Goal: Check status: Check status

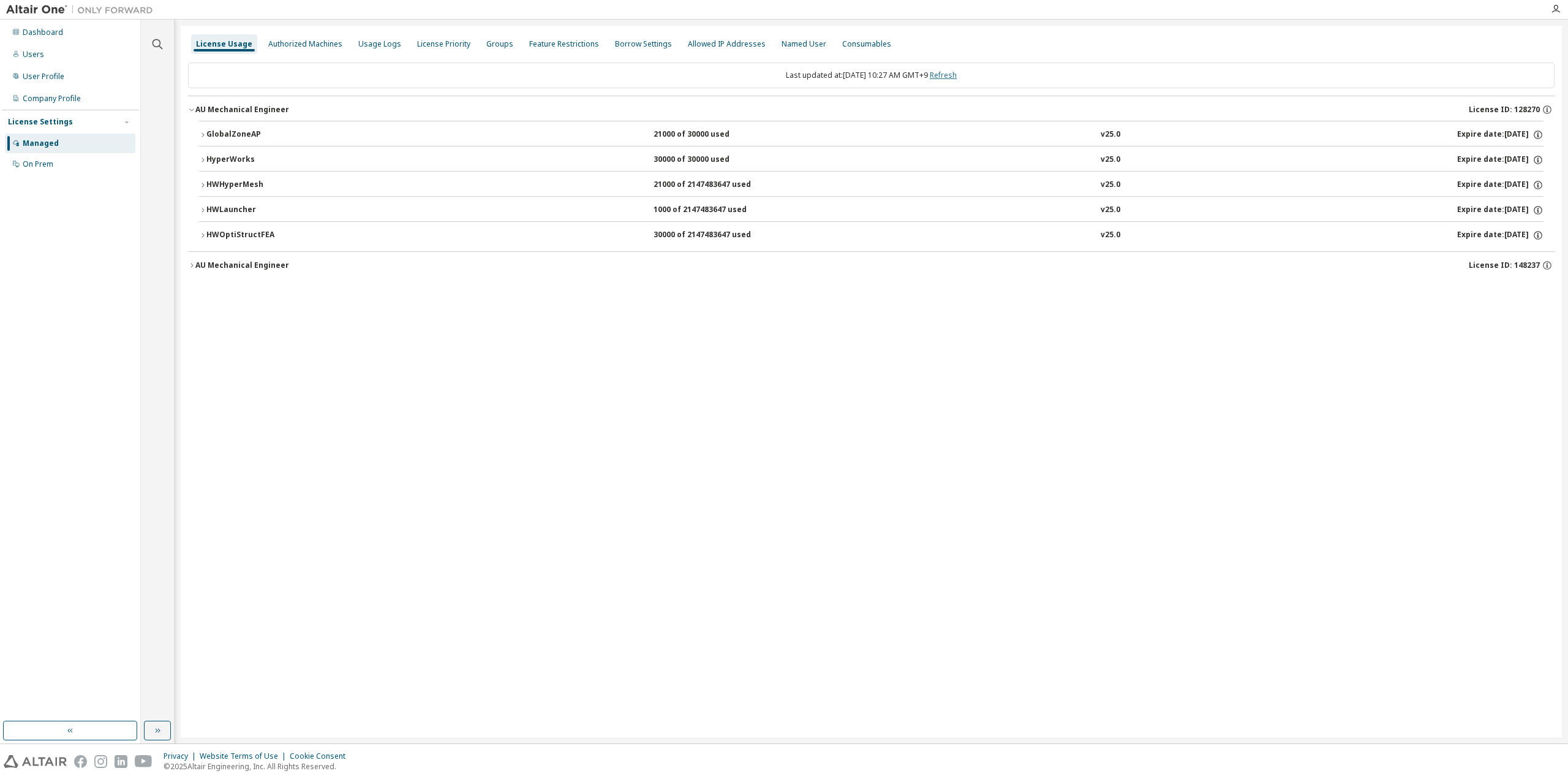
click at [951, 72] on link "Refresh" at bounding box center [944, 75] width 27 height 11
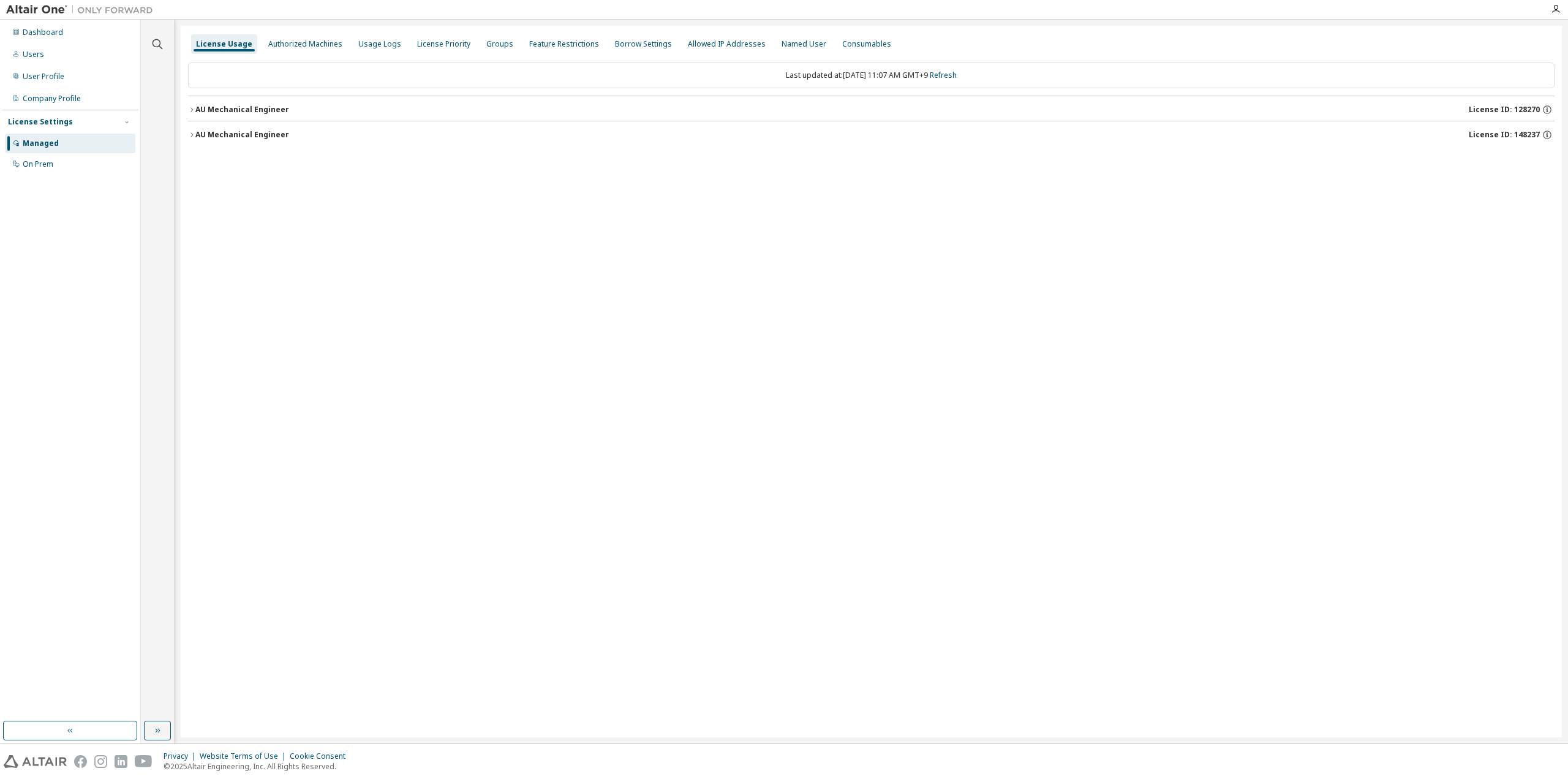
click at [261, 142] on button "AU Mechanical Engineer License ID: 148237" at bounding box center [871, 135] width 1367 height 27
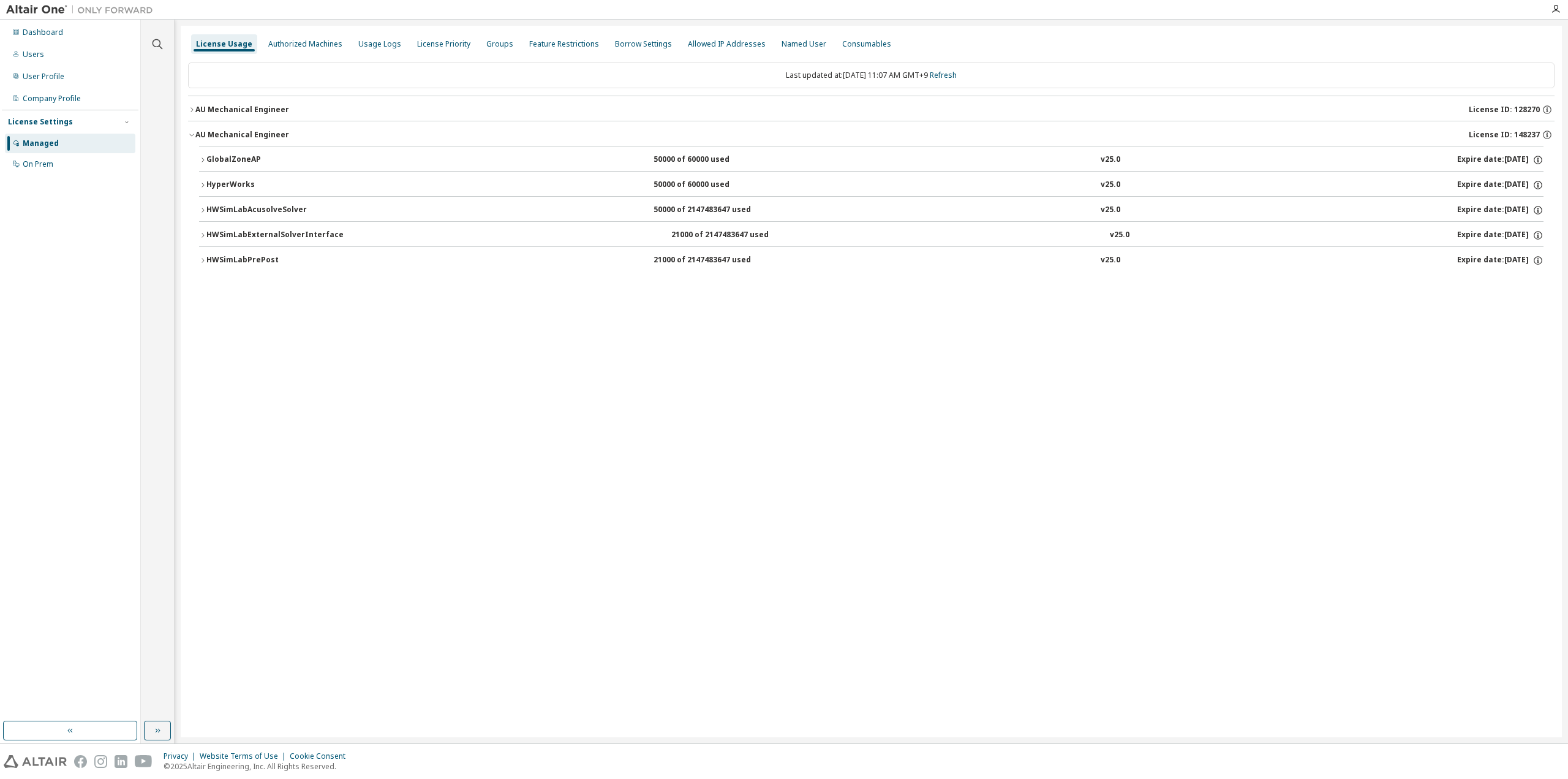
click at [255, 113] on div "AU Mechanical Engineer" at bounding box center [242, 110] width 94 height 10
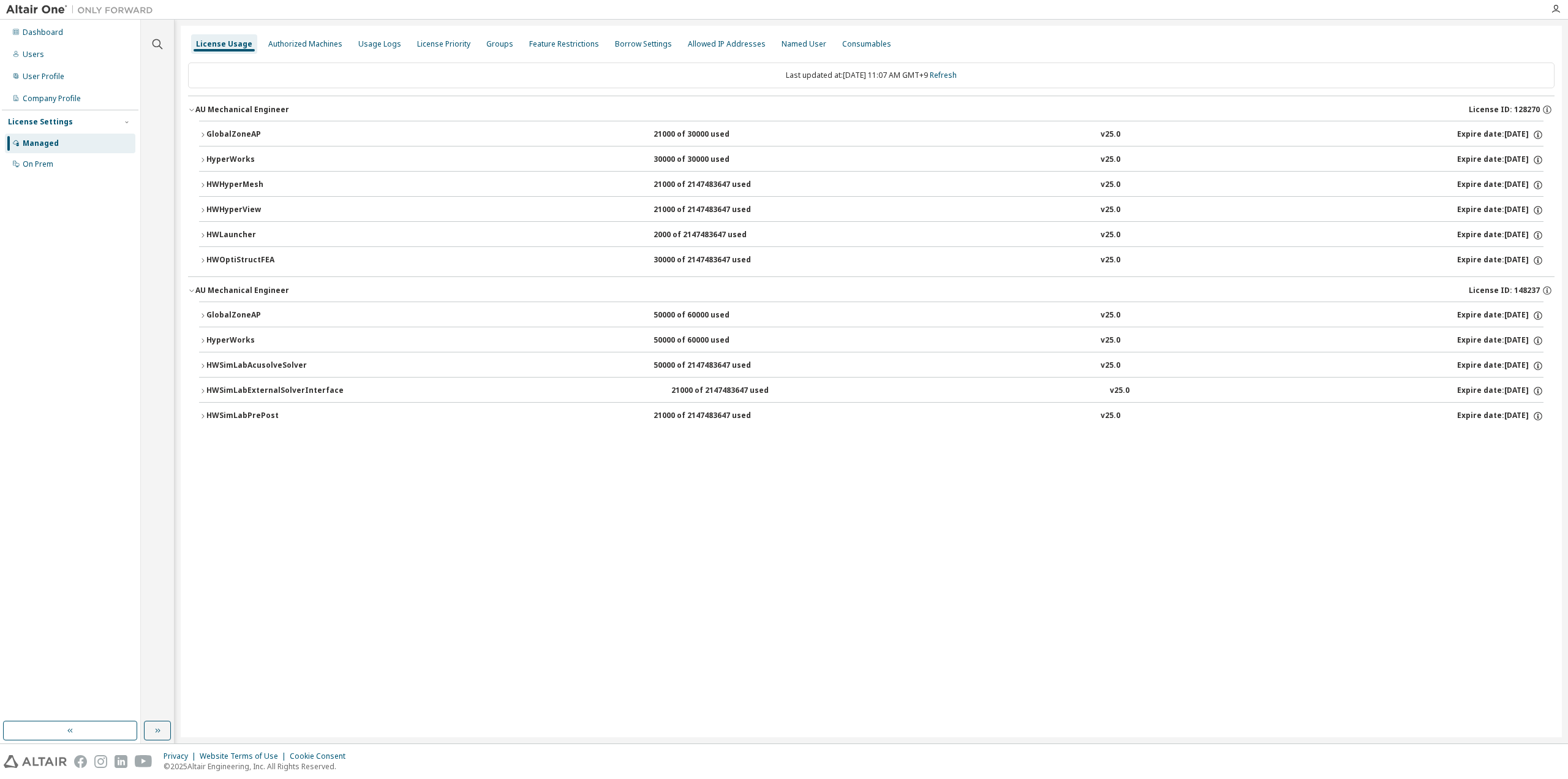
click at [219, 151] on button "HyperWorks 30000 of 30000 used v25.0 Expire date: [DATE]" at bounding box center [871, 160] width 1345 height 27
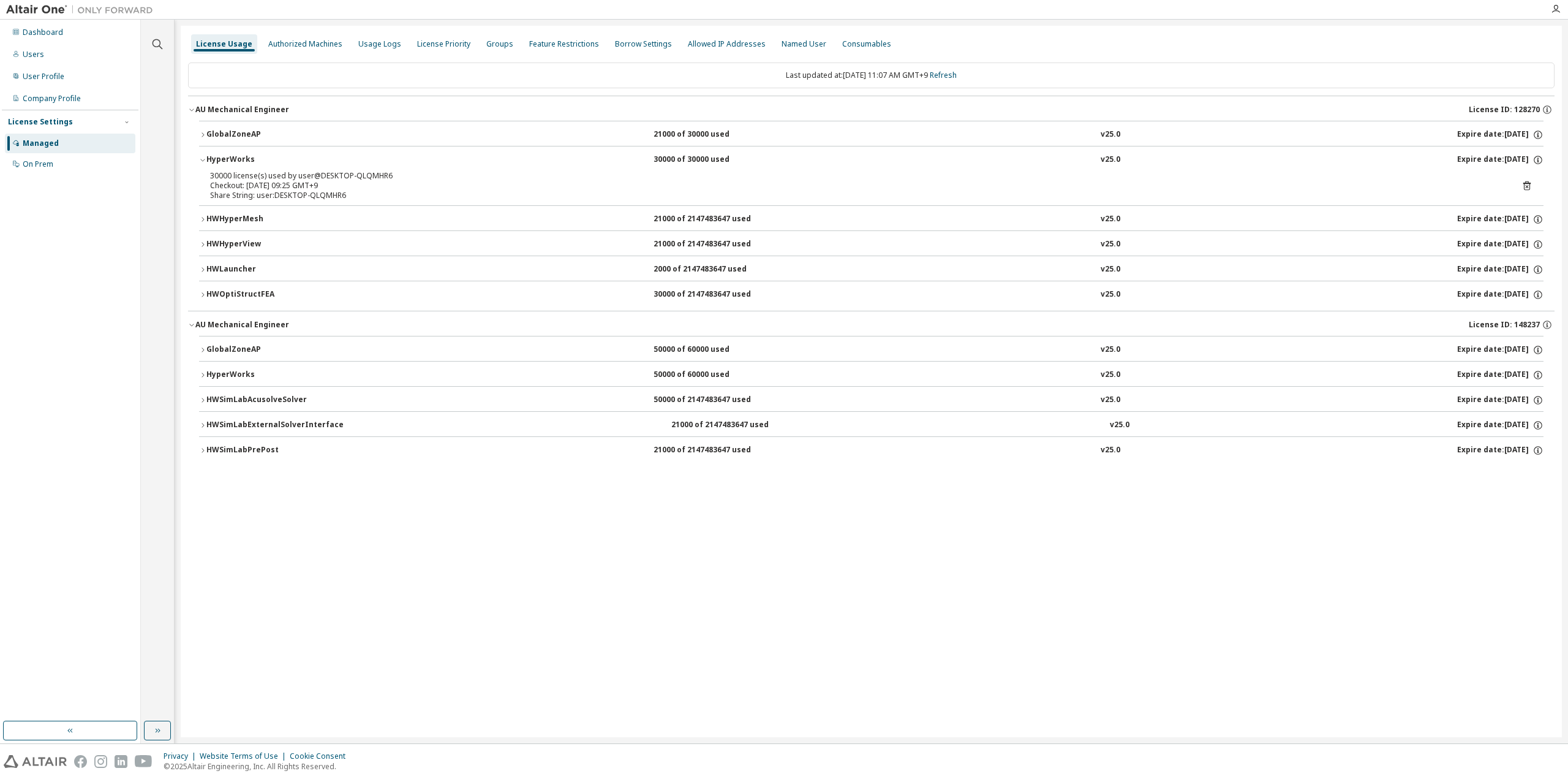
click at [221, 320] on div "AU Mechanical Engineer" at bounding box center [242, 325] width 94 height 10
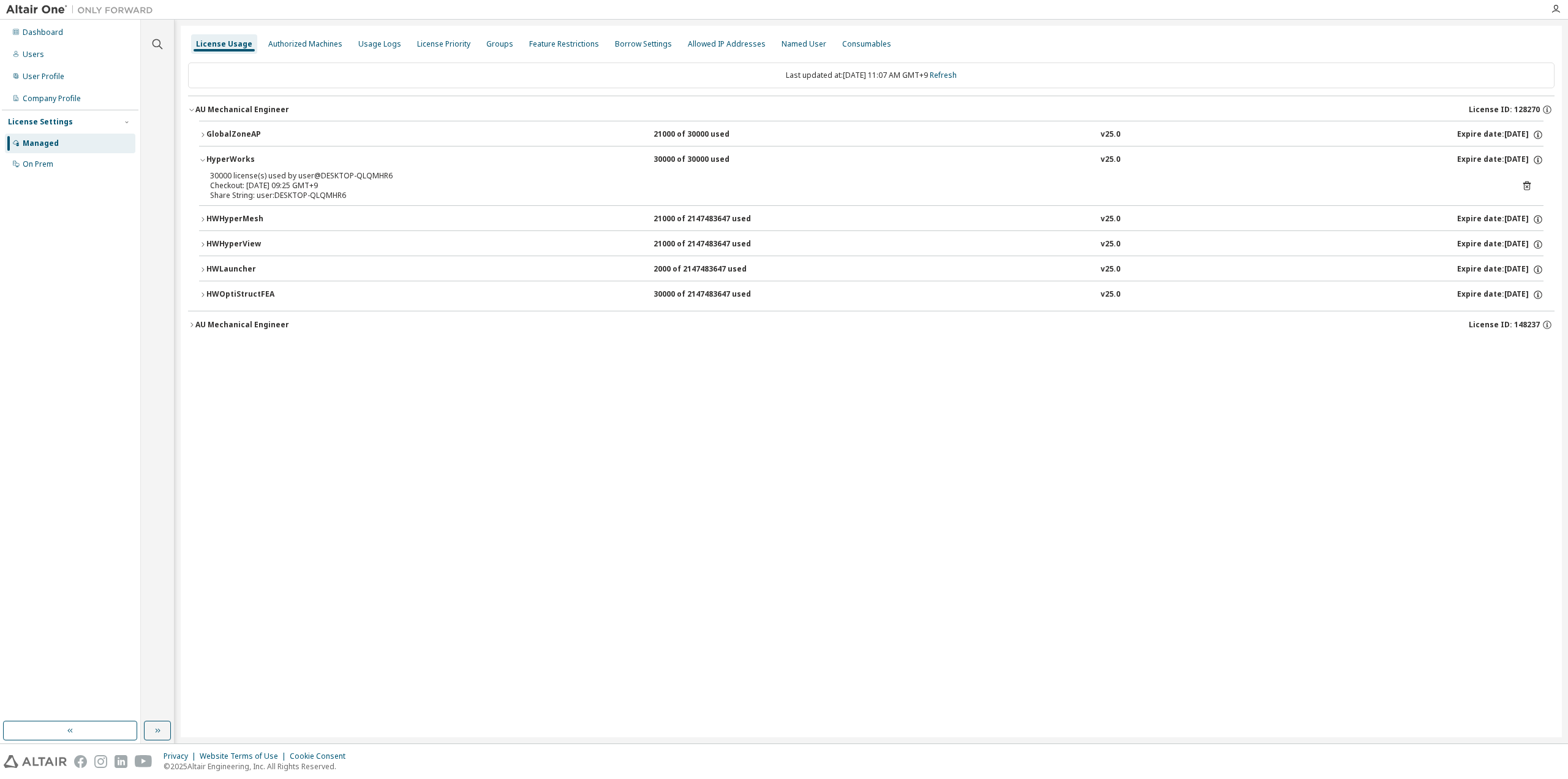
click at [642, 470] on div "License Usage Authorized Machines Usage Logs License Priority Groups Feature Re…" at bounding box center [871, 382] width 1382 height 712
click at [957, 73] on link "Refresh" at bounding box center [944, 75] width 27 height 11
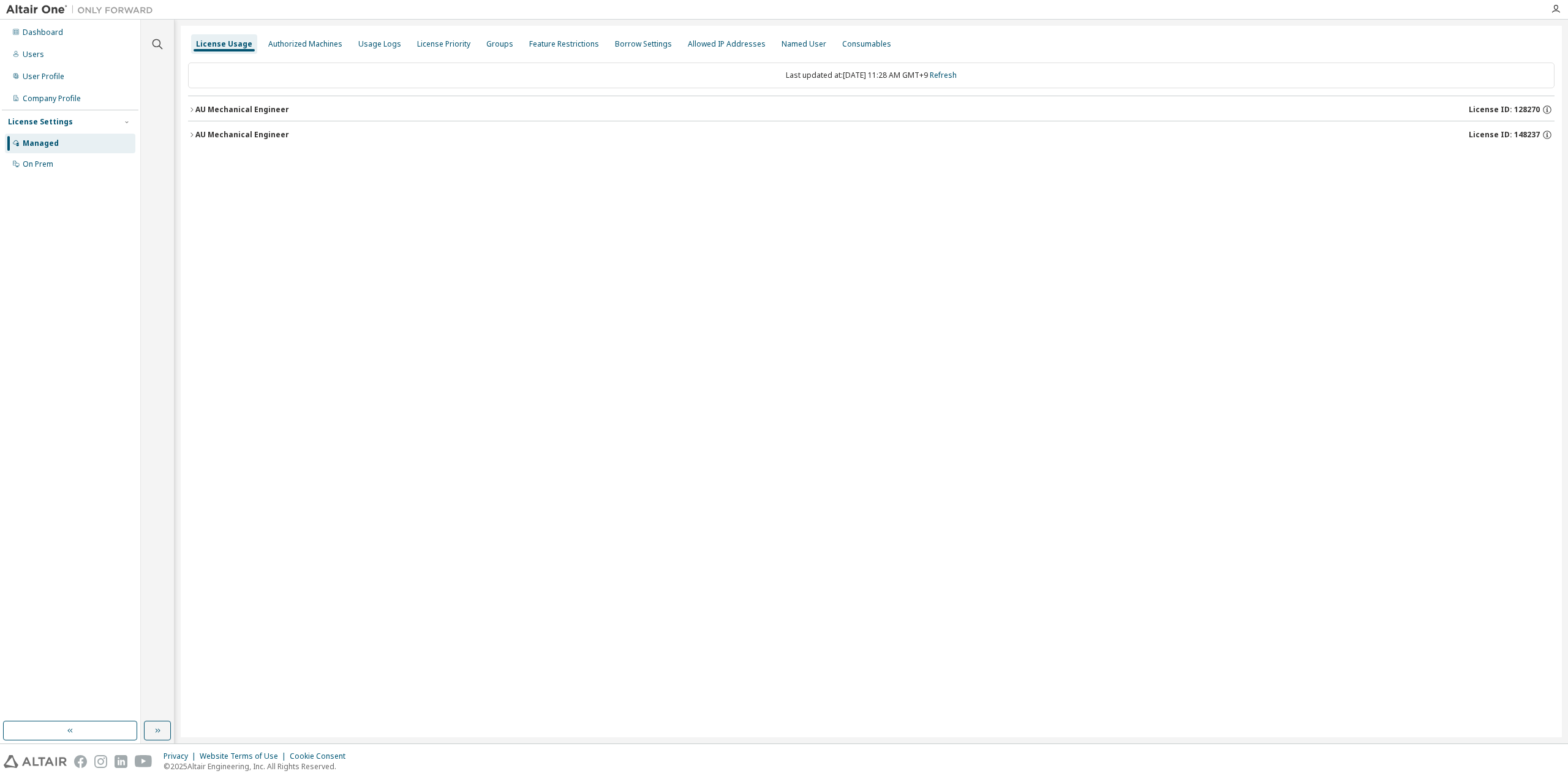
click at [255, 110] on div "AU Mechanical Engineer" at bounding box center [242, 110] width 94 height 10
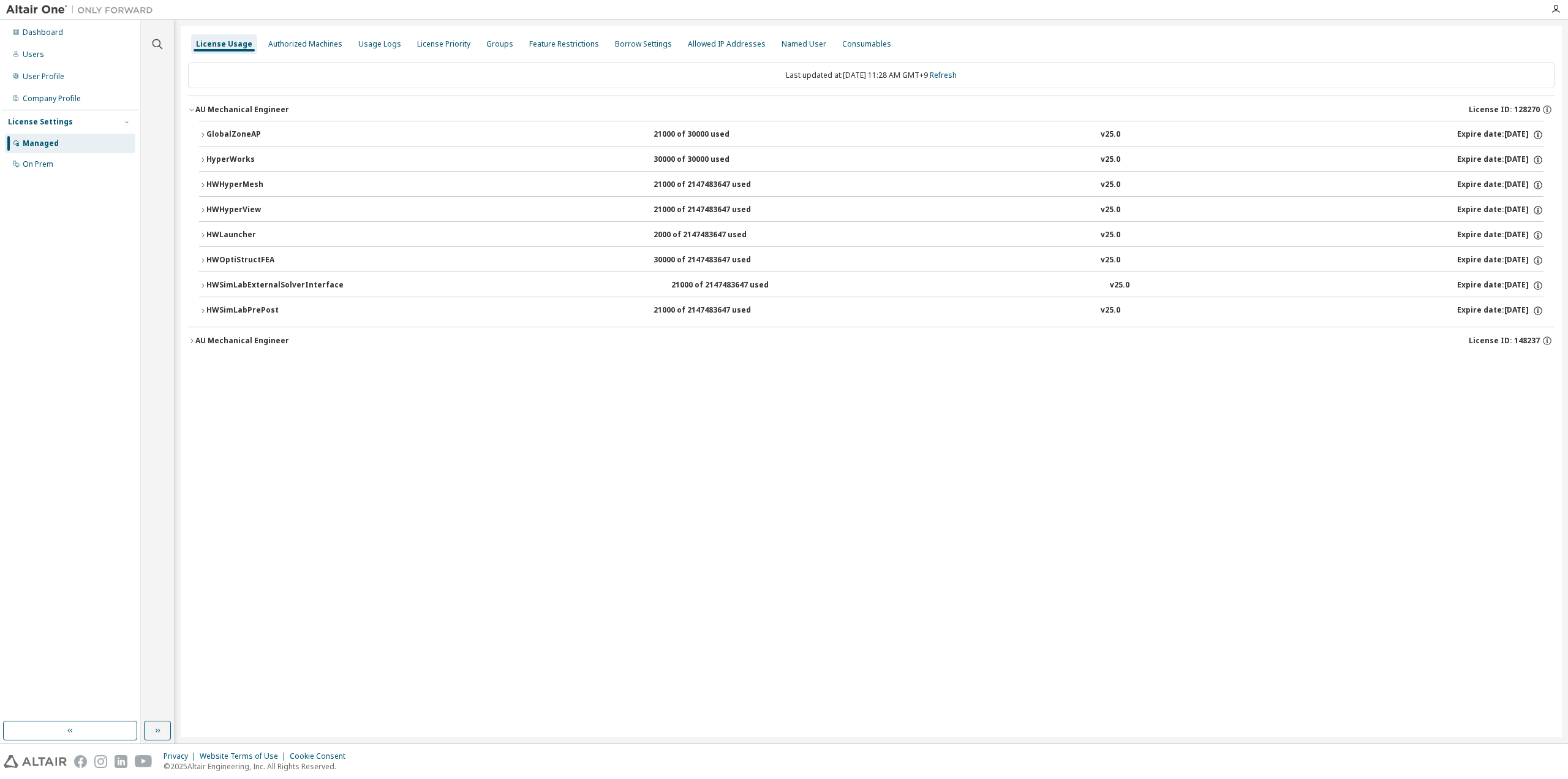
click at [242, 336] on div "AU Mechanical Engineer" at bounding box center [242, 341] width 94 height 10
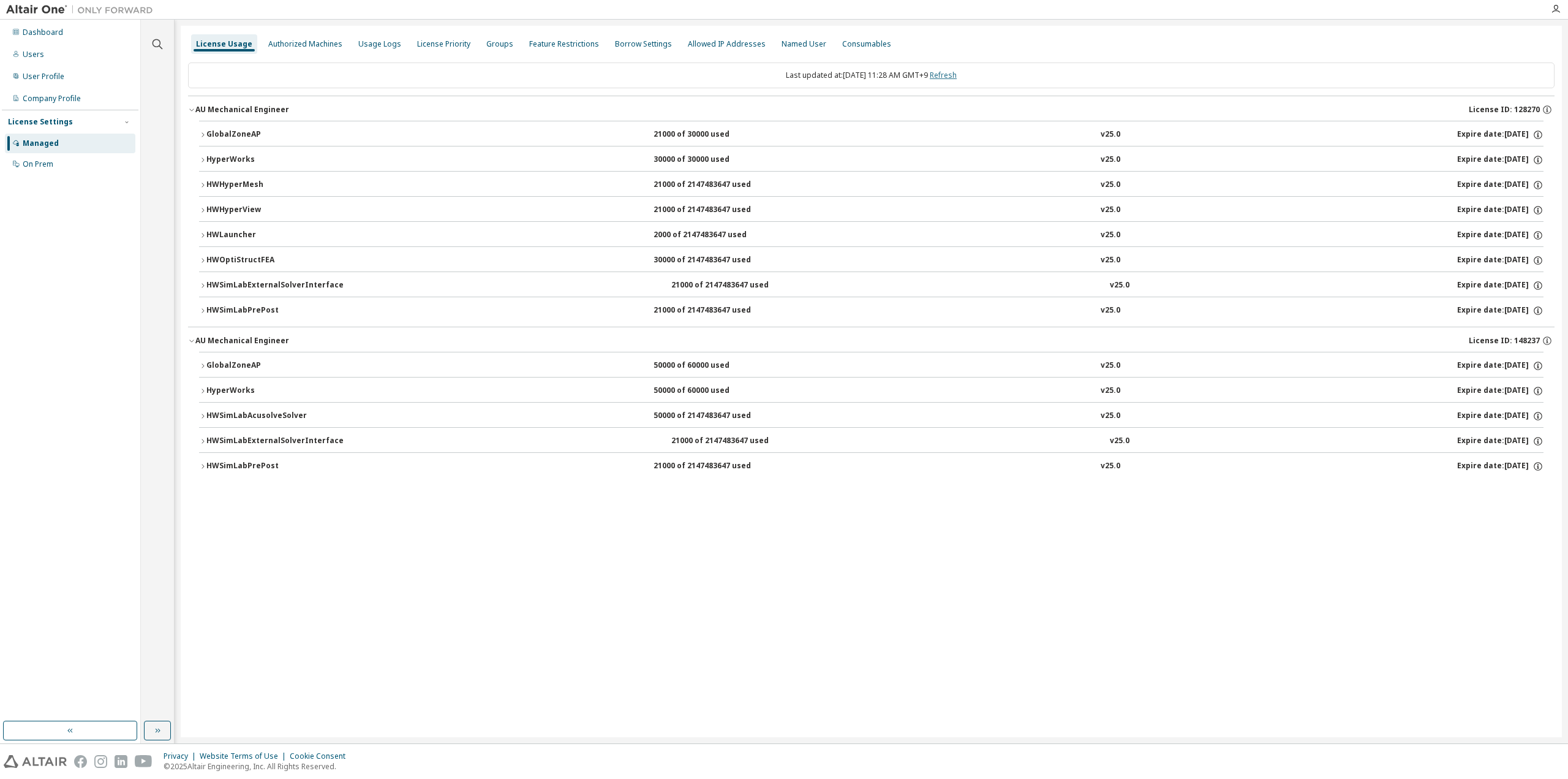
click at [957, 79] on link "Refresh" at bounding box center [944, 75] width 27 height 11
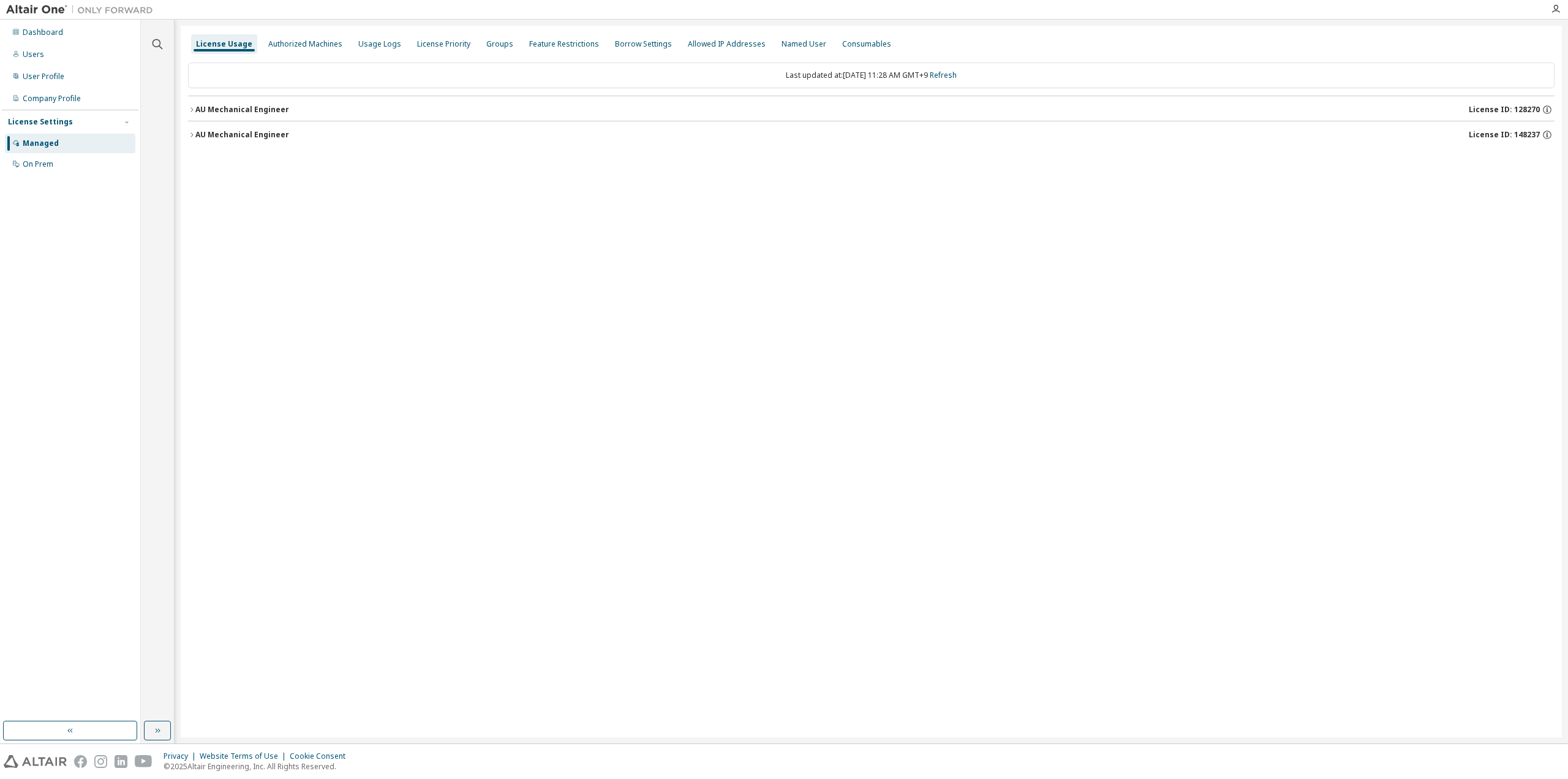
click at [250, 108] on div "AU Mechanical Engineer" at bounding box center [242, 110] width 94 height 10
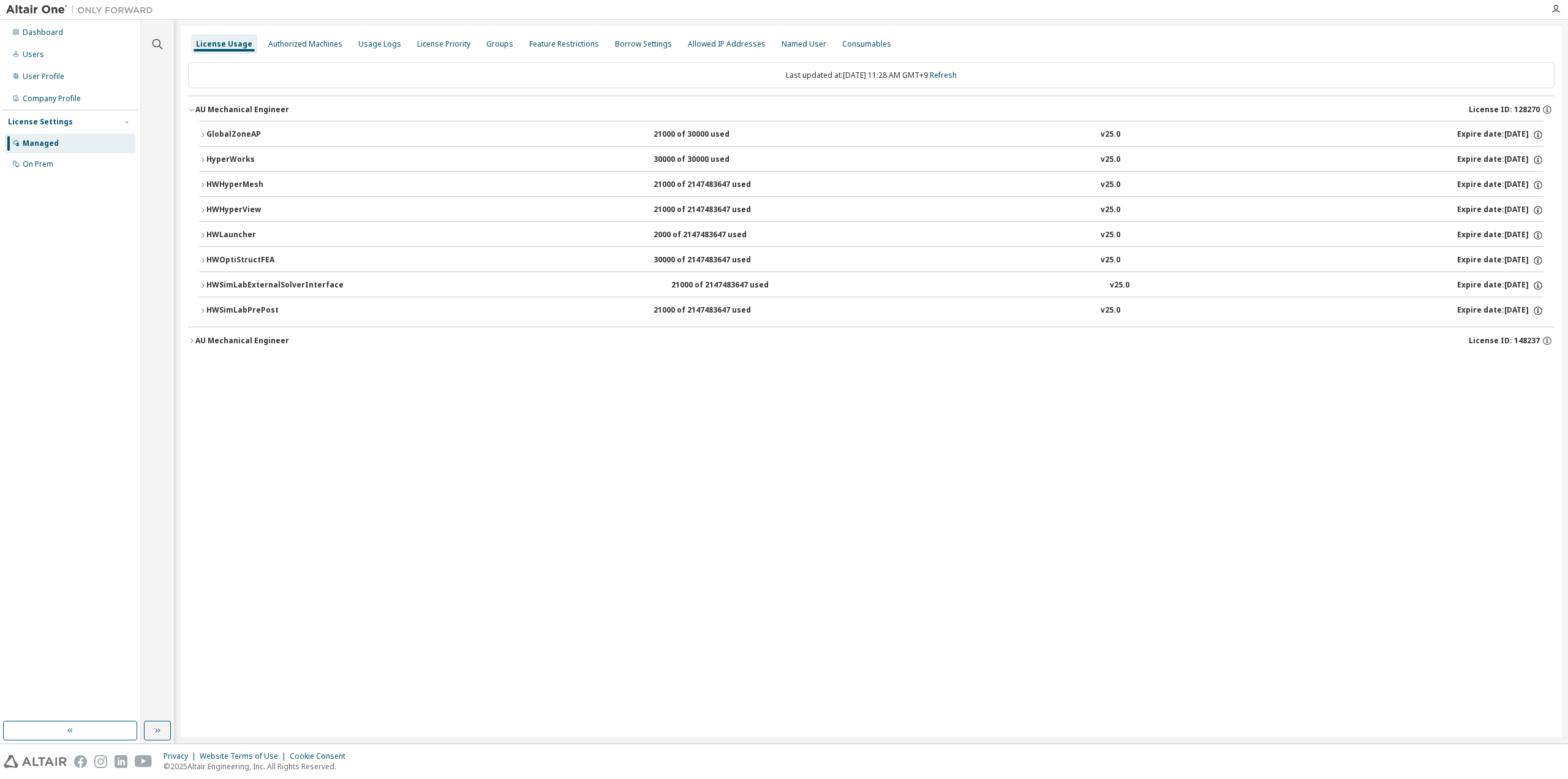
click at [250, 108] on div "AU Mechanical Engineer" at bounding box center [242, 110] width 94 height 10
